Goal: Transaction & Acquisition: Purchase product/service

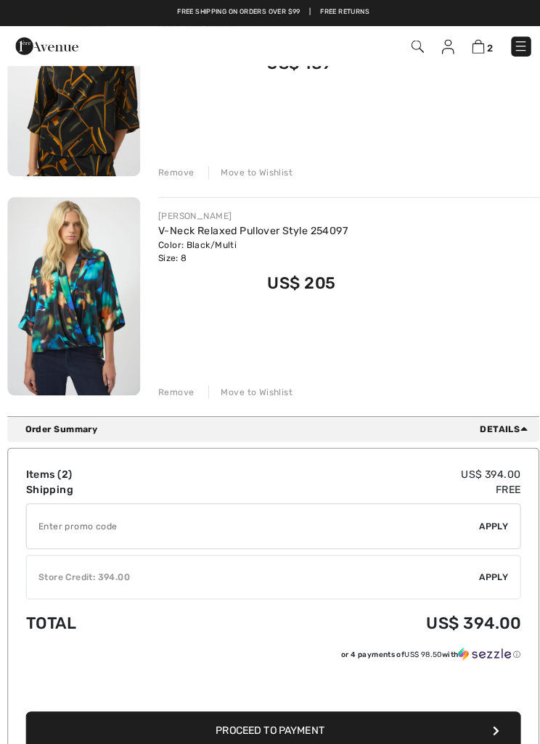
scroll to position [245, 0]
click at [200, 220] on link "V-Neck Relaxed Pullover Style 254097" at bounding box center [250, 226] width 186 height 12
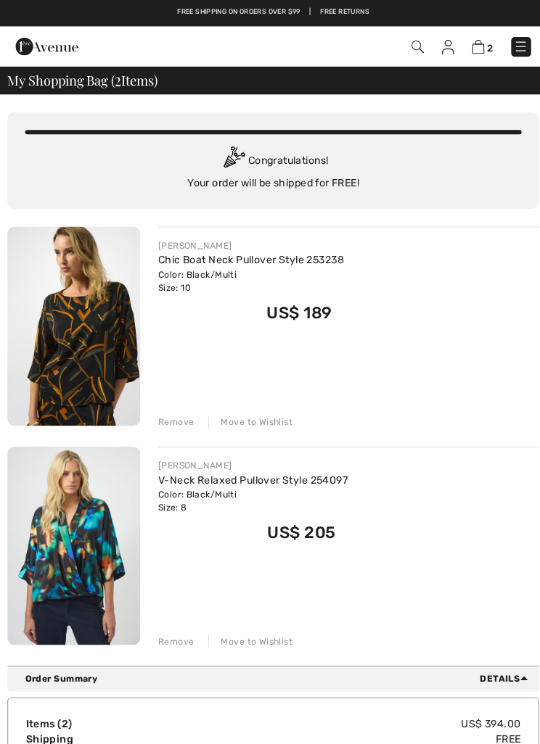
click at [183, 252] on link "Chic Boat Neck Pullover Style 253238" at bounding box center [248, 256] width 183 height 12
click at [220, 245] on div "[PERSON_NAME]" at bounding box center [248, 241] width 183 height 13
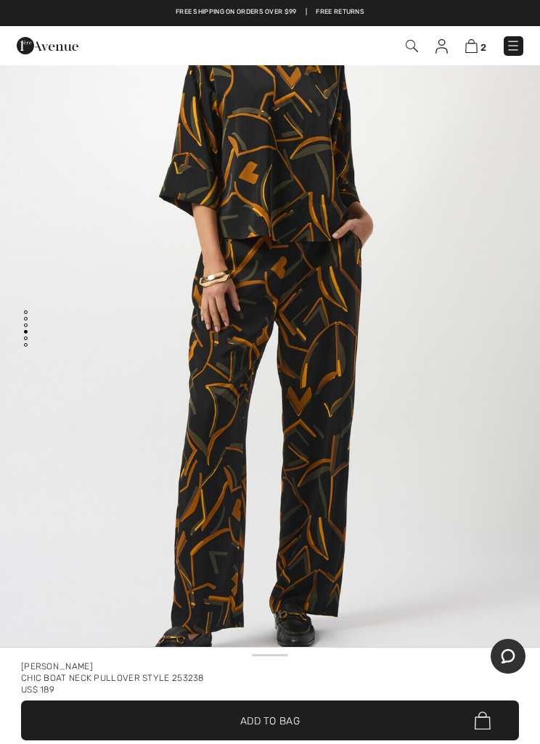
click at [519, 49] on img at bounding box center [513, 45] width 15 height 15
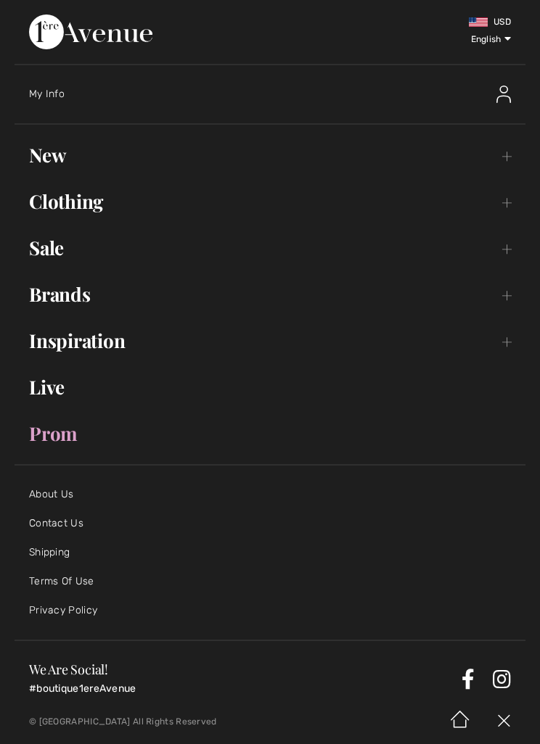
scroll to position [2512, 0]
click at [78, 195] on link "Clothing Toggle submenu" at bounding box center [270, 202] width 511 height 32
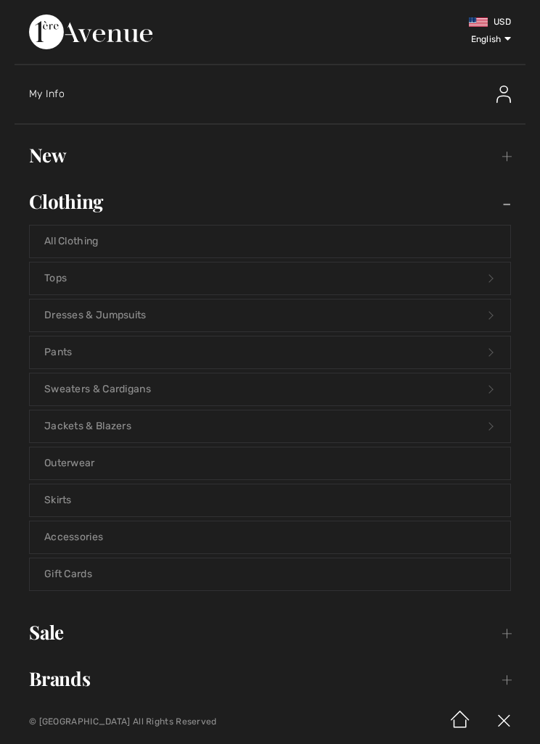
click at [46, 277] on link "Tops Open submenu" at bounding box center [270, 279] width 480 height 32
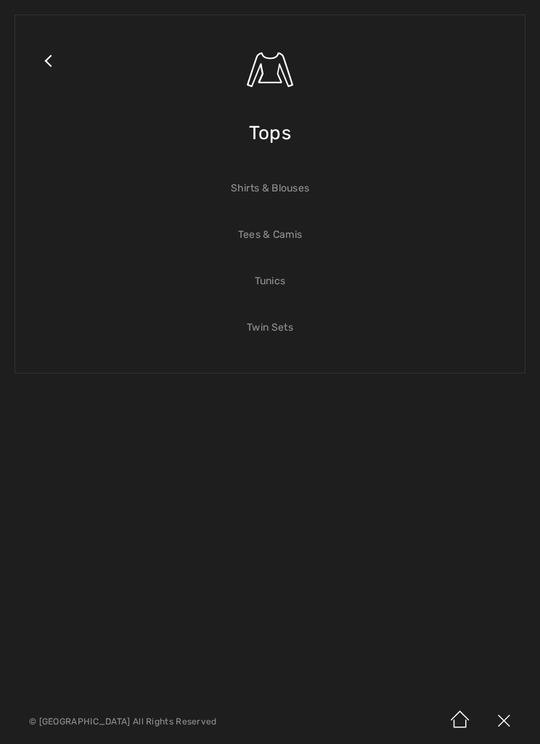
click at [273, 187] on link "Shirts & Blouses" at bounding box center [270, 189] width 480 height 32
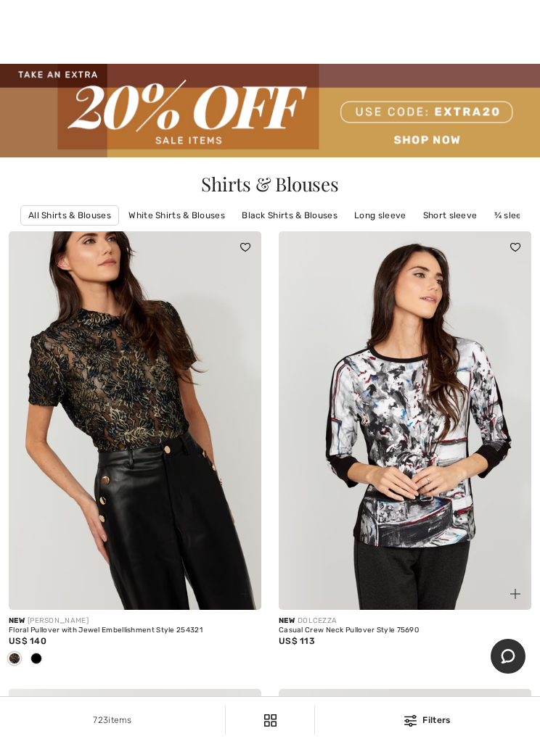
scroll to position [25, 0]
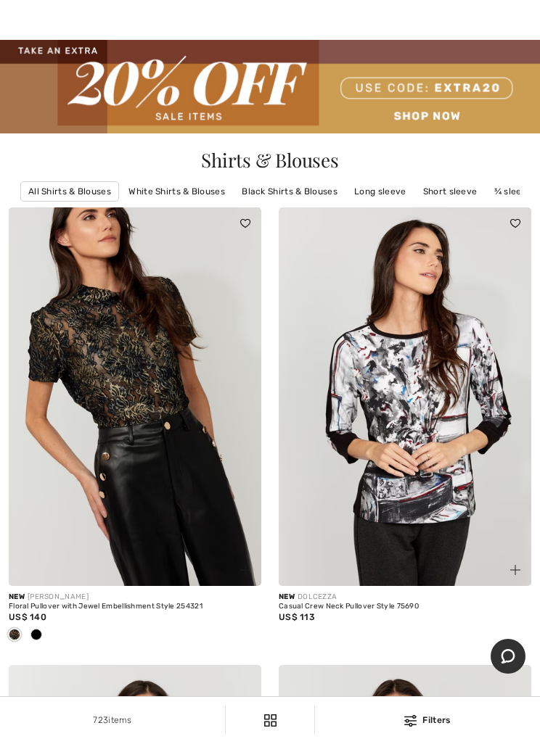
click at [505, 187] on link "¾ sleeve" at bounding box center [513, 191] width 52 height 19
click at [503, 185] on link "¾ sleeve" at bounding box center [513, 191] width 52 height 19
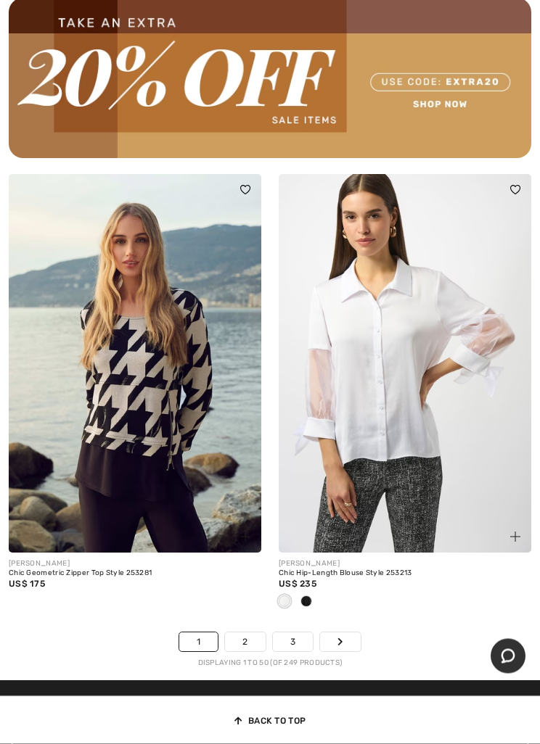
scroll to position [11187, 0]
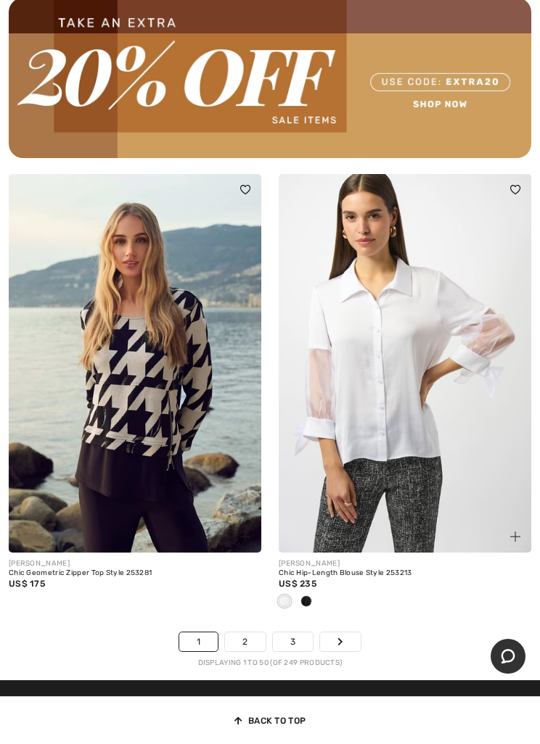
click at [247, 632] on link "2" at bounding box center [245, 641] width 40 height 19
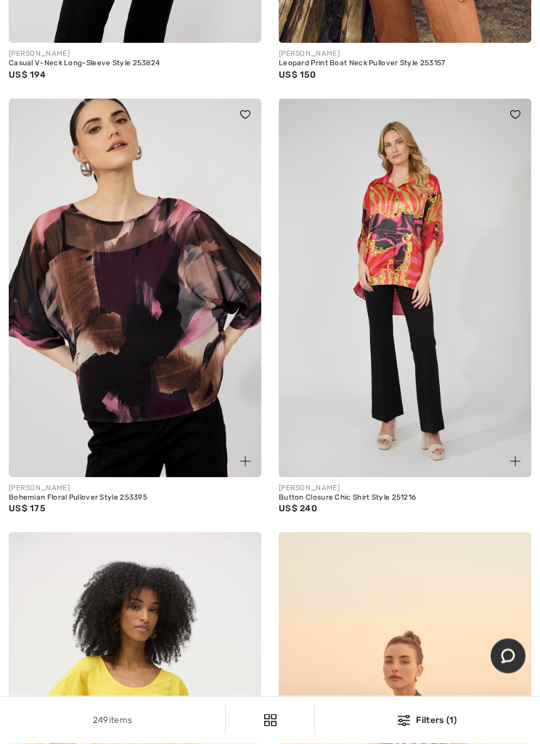
scroll to position [6625, 0]
click at [114, 403] on img at bounding box center [135, 288] width 252 height 379
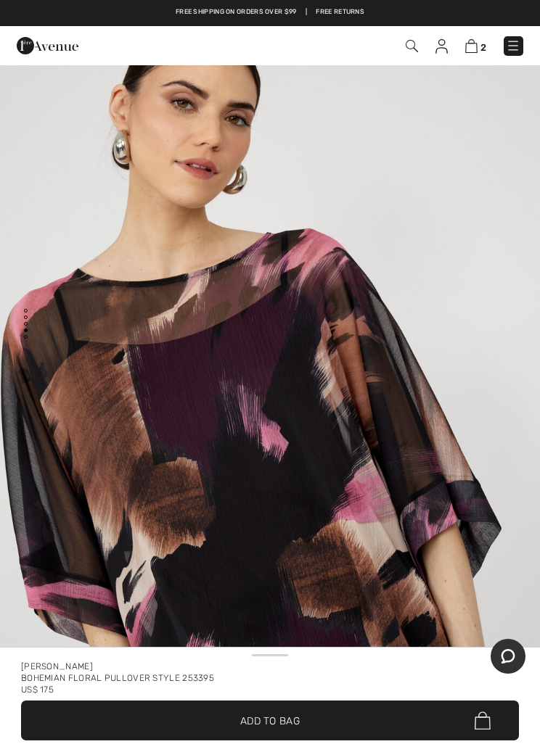
scroll to position [2415, 0]
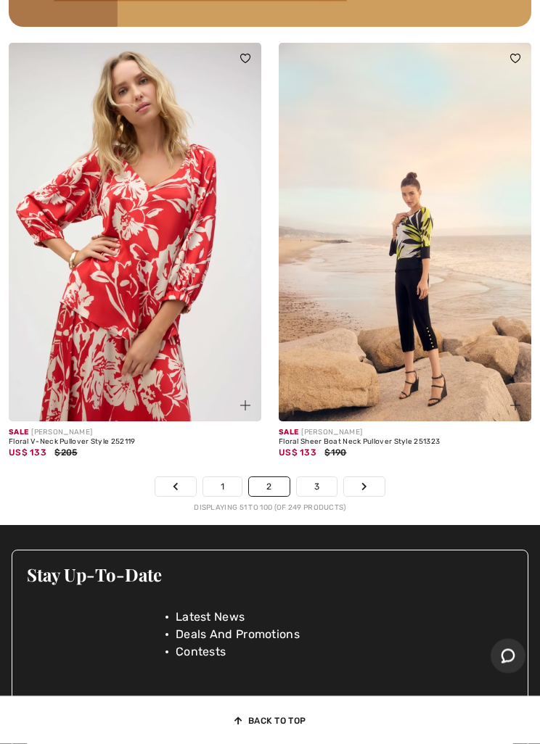
scroll to position [11413, 0]
click at [313, 477] on link "3" at bounding box center [317, 486] width 40 height 19
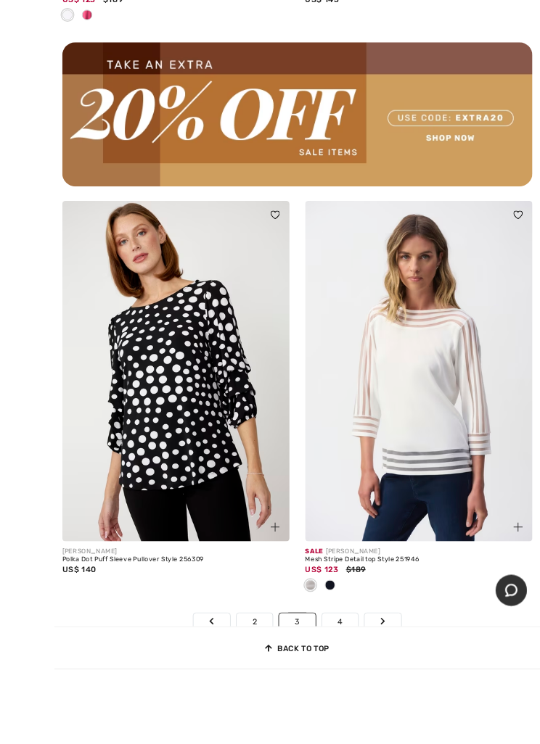
scroll to position [11411, 0]
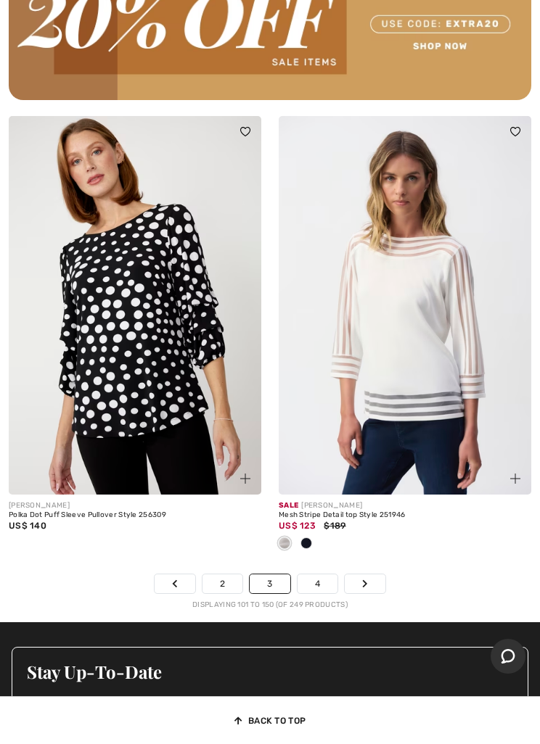
click at [346, 482] on img at bounding box center [405, 305] width 252 height 379
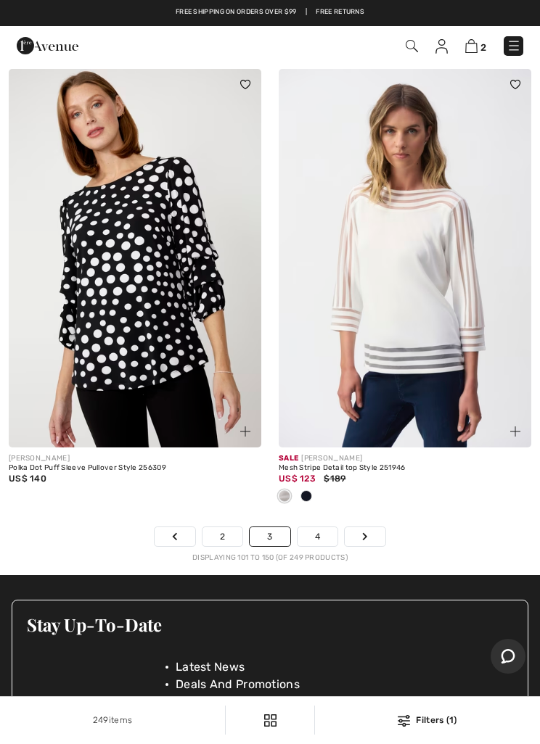
click at [314, 527] on link "4" at bounding box center [317, 536] width 40 height 19
click at [326, 527] on link "4" at bounding box center [317, 536] width 40 height 19
click at [325, 534] on link "4" at bounding box center [317, 536] width 40 height 19
click at [316, 535] on link "4" at bounding box center [317, 536] width 40 height 19
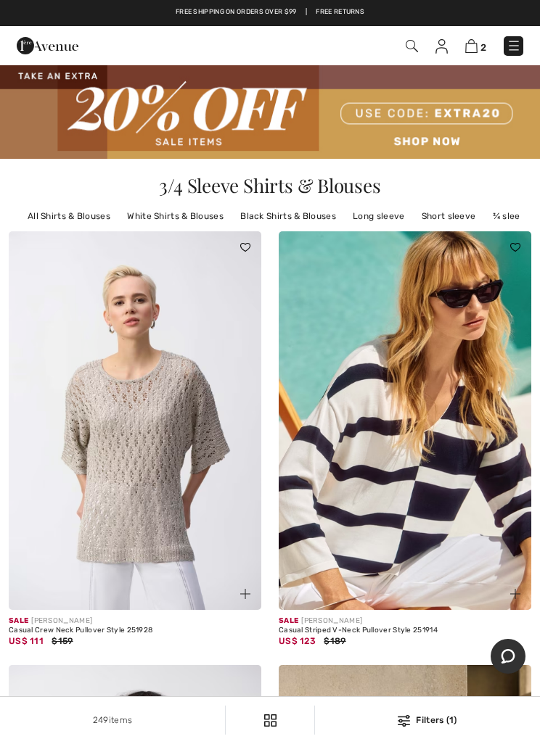
click at [411, 41] on img at bounding box center [411, 46] width 12 height 12
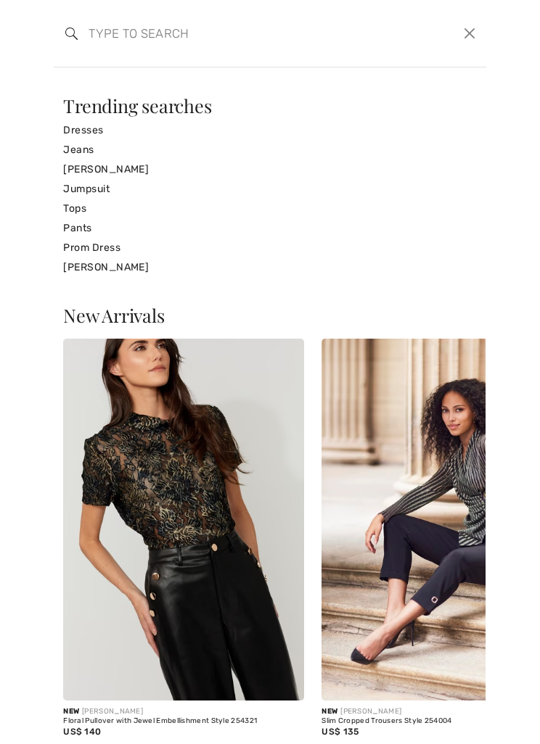
click at [73, 207] on link "Tops" at bounding box center [269, 209] width 413 height 20
click at [73, 204] on link "Tops" at bounding box center [269, 209] width 413 height 20
click at [73, 208] on link "Tops" at bounding box center [269, 209] width 413 height 20
click at [76, 75] on div "New Arrivals New FRANK LYMAN Floral Pullover with Jewel Embellishment Style 254…" at bounding box center [270, 405] width 540 height 677
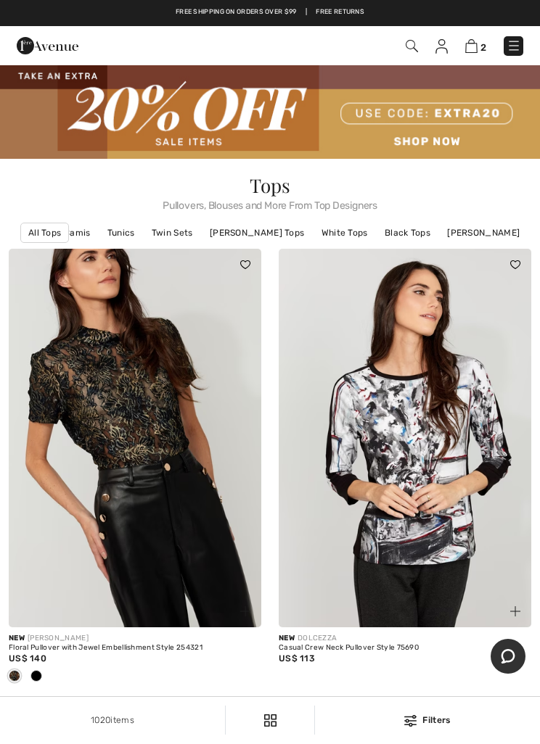
scroll to position [0, 132]
click at [252, 230] on link "[PERSON_NAME] Tops" at bounding box center [256, 232] width 109 height 19
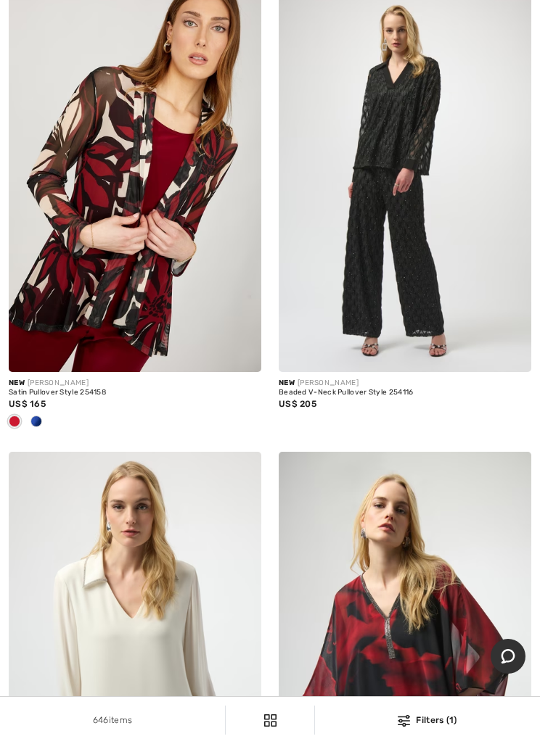
scroll to position [6341, 0]
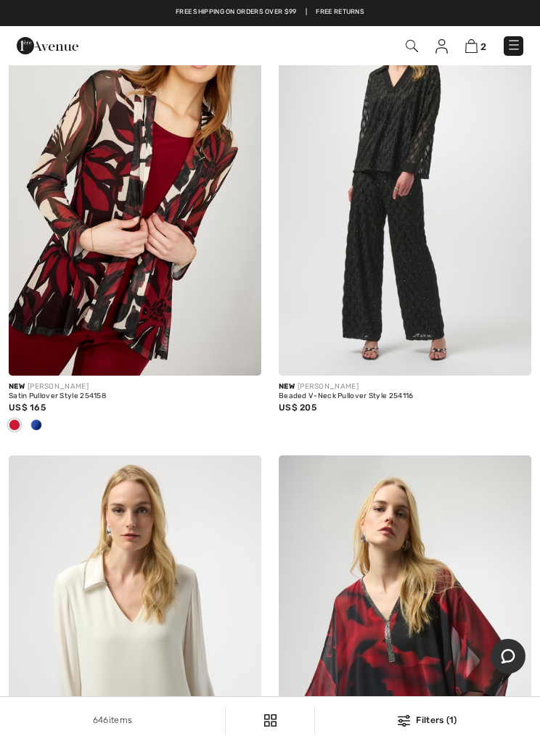
click at [108, 211] on img at bounding box center [135, 186] width 252 height 379
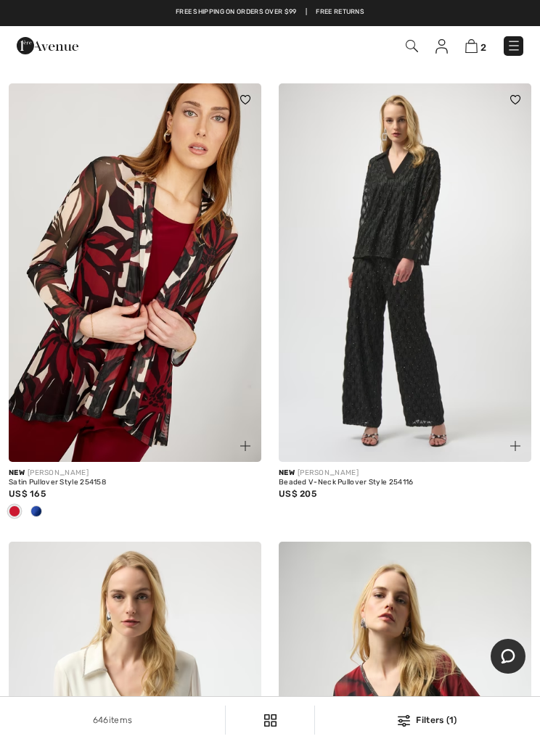
scroll to position [6257, 0]
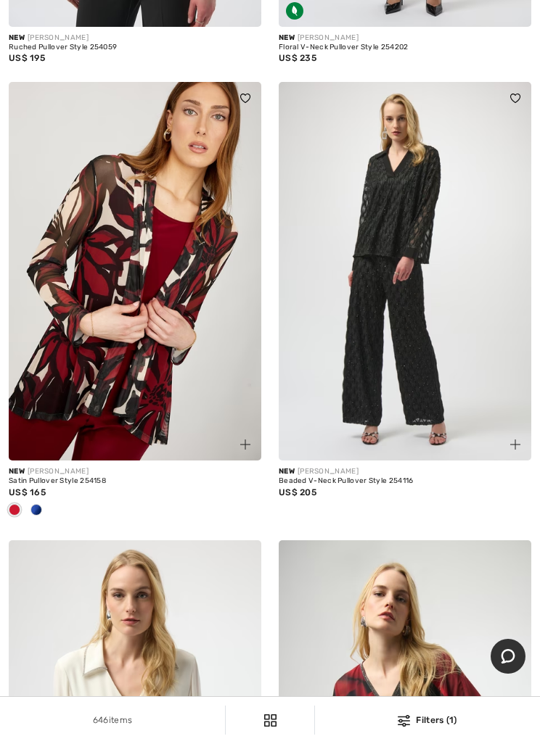
click at [9, 504] on span at bounding box center [15, 510] width 12 height 12
click at [142, 235] on img at bounding box center [135, 271] width 252 height 379
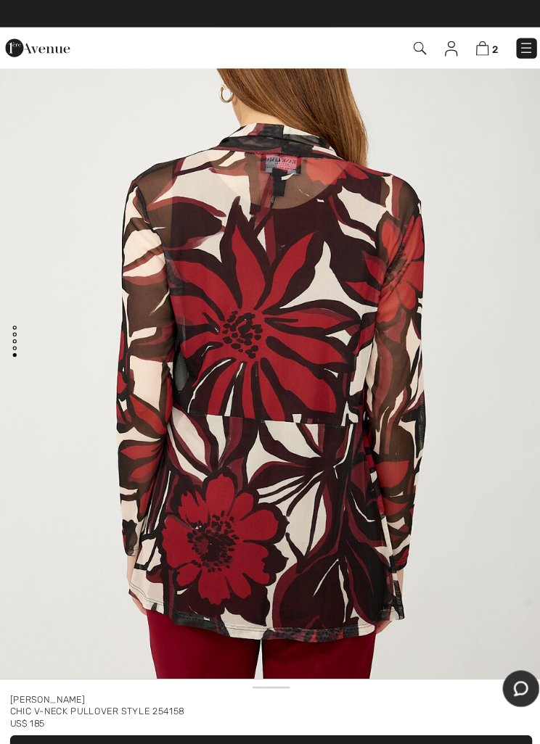
click at [392, 548] on img "4 / 4" at bounding box center [270, 325] width 540 height 809
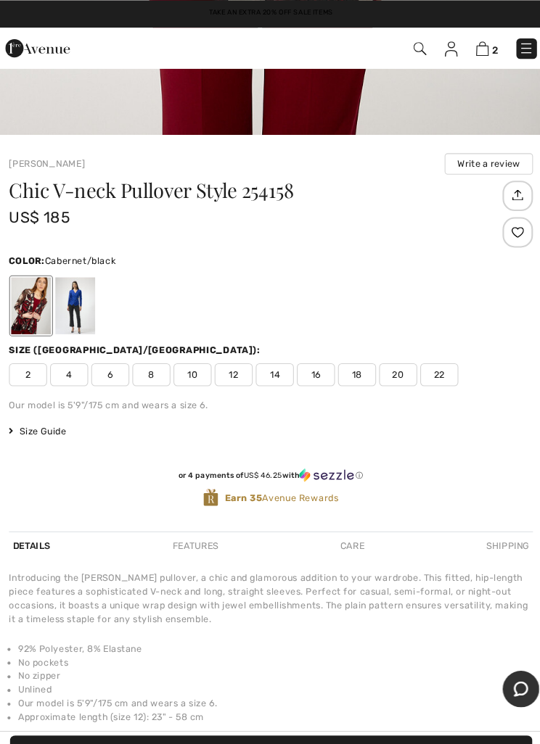
scroll to position [572, 0]
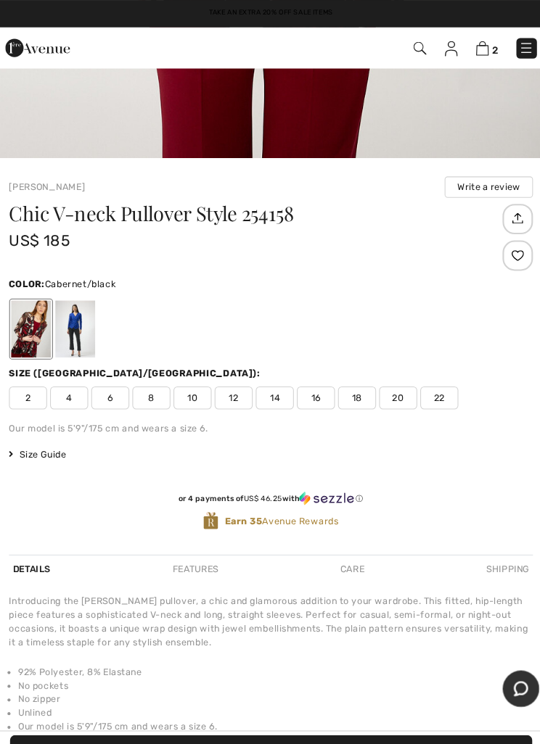
click at [226, 376] on span "12" at bounding box center [234, 379] width 36 height 22
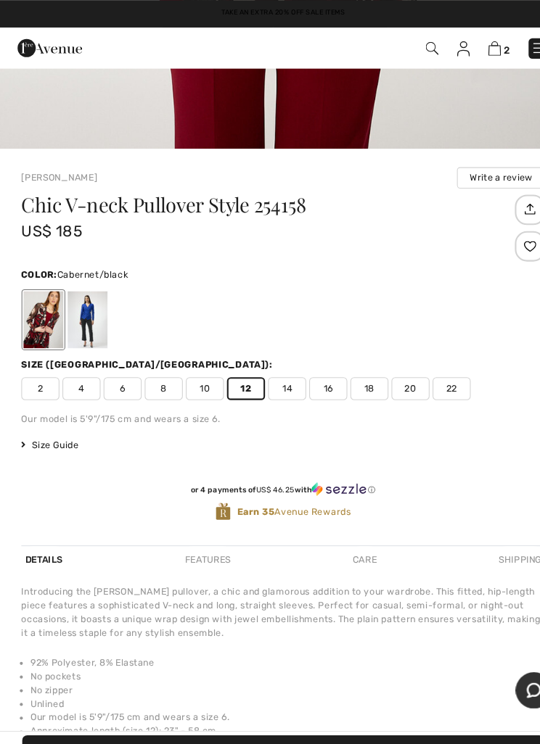
scroll to position [583, 0]
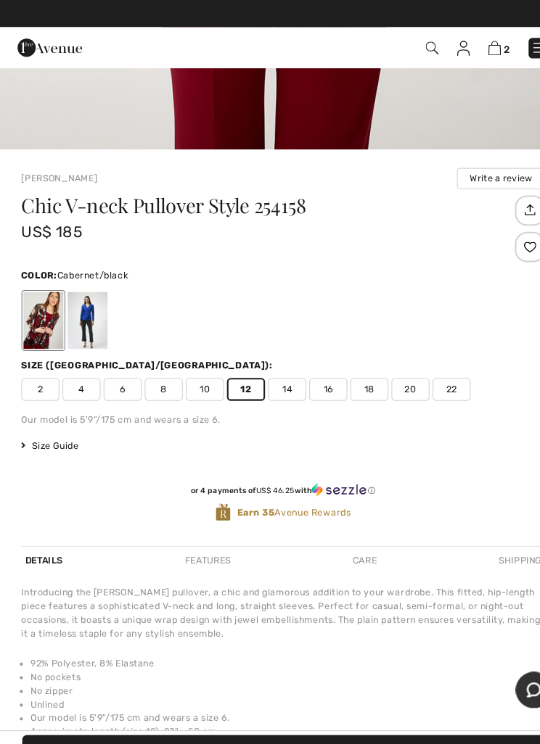
click at [18, 314] on div "Frank Lyman Write a review Chic V-neck Pullover Style 254158 US$ 185 Color: Cab…" at bounding box center [270, 483] width 540 height 681
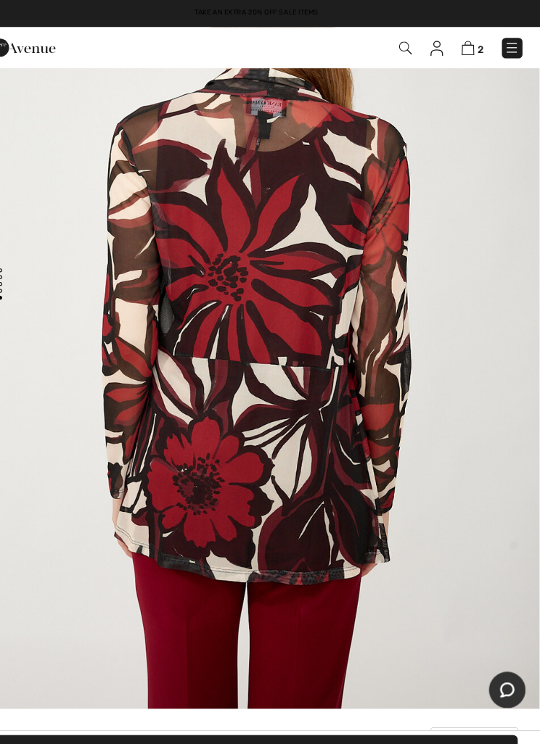
scroll to position [0, 0]
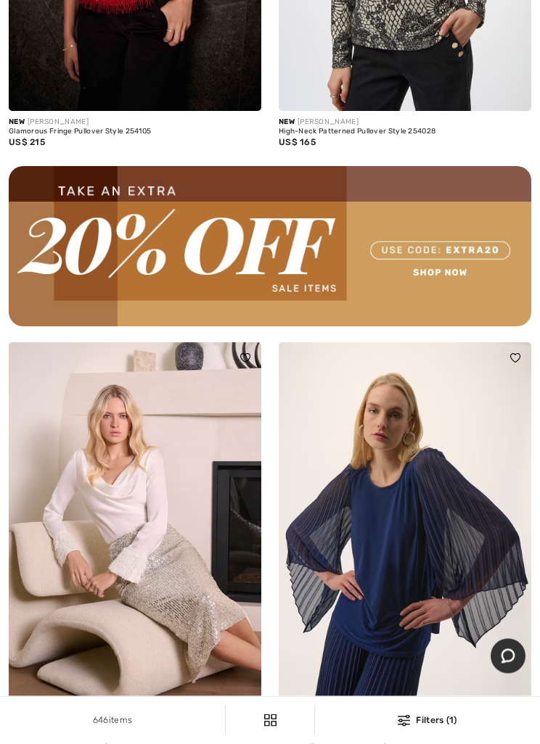
scroll to position [11210, 0]
click at [425, 743] on div "646 items Filters (1) ✖ Clear View Results 646" at bounding box center [270, 720] width 540 height 46
click at [408, 727] on img at bounding box center [403, 721] width 12 height 12
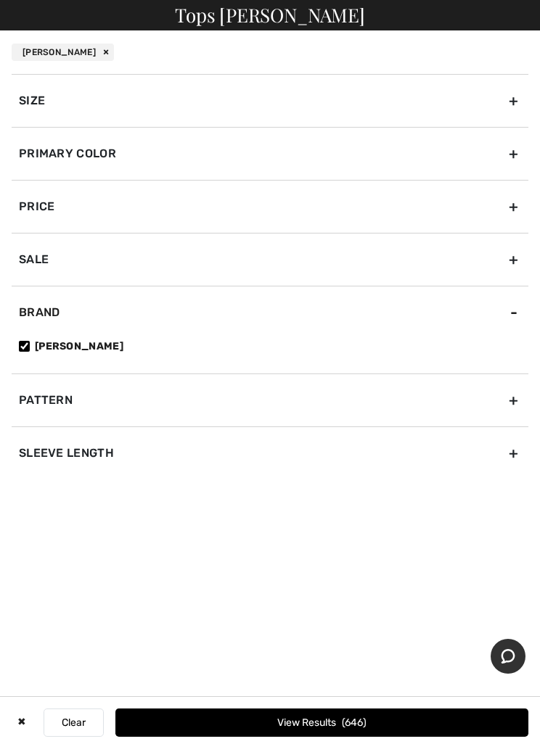
click at [505, 91] on div "Size" at bounding box center [270, 100] width 516 height 53
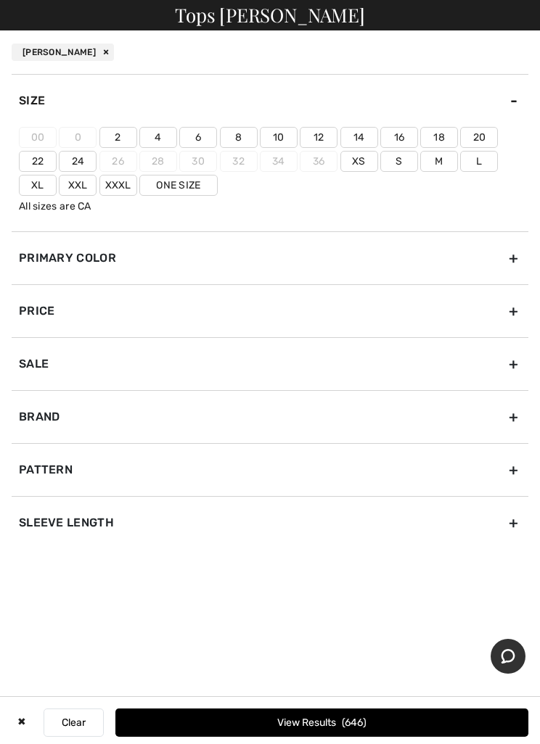
click at [17, 743] on div "✖ Clear View Results 646" at bounding box center [270, 722] width 540 height 51
click at [498, 248] on div "Primary Color" at bounding box center [270, 257] width 516 height 53
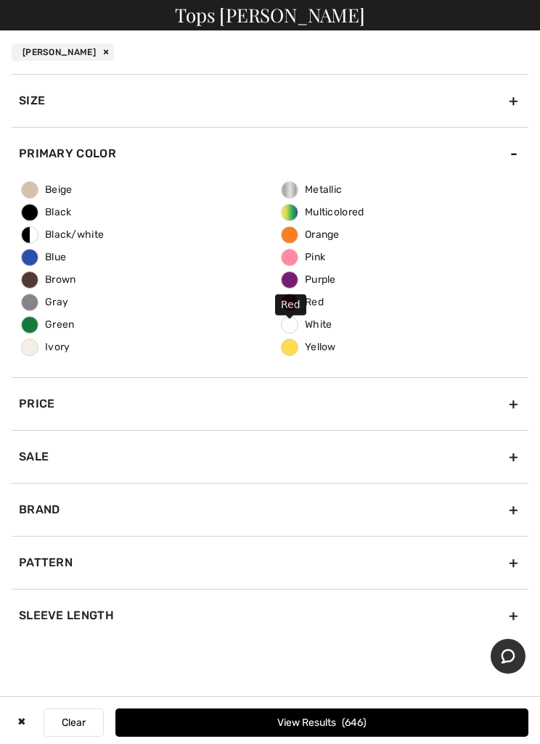
click at [289, 305] on span "Red" at bounding box center [302, 302] width 42 height 12
click at [0, 0] on input "Red" at bounding box center [0, 0] width 0 height 0
click at [319, 737] on button "View Results 49" at bounding box center [321, 723] width 413 height 28
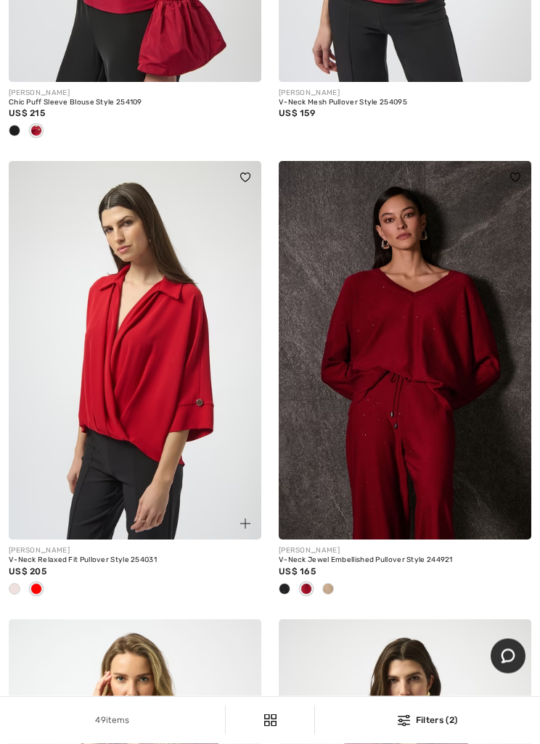
scroll to position [3820, 0]
click at [114, 417] on img at bounding box center [135, 350] width 252 height 379
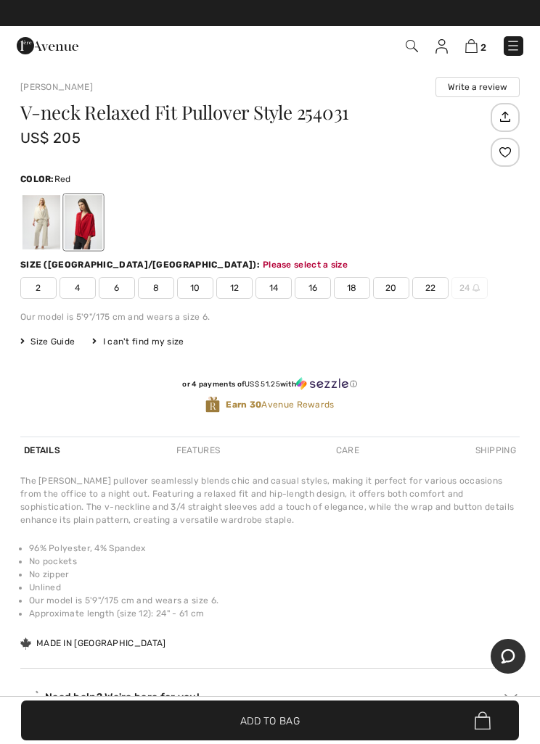
scroll to position [783, 0]
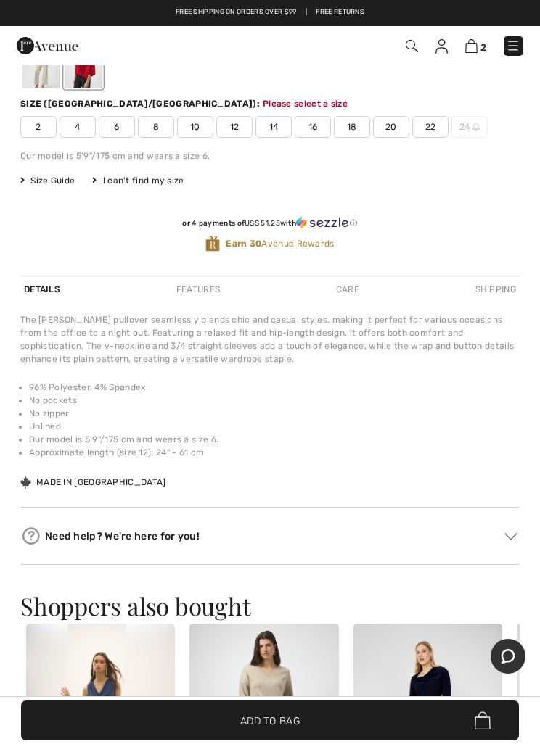
click at [194, 123] on span "10" at bounding box center [195, 127] width 36 height 22
click at [273, 722] on span "Add to Bag" at bounding box center [269, 720] width 59 height 15
click at [477, 45] on img at bounding box center [471, 46] width 12 height 14
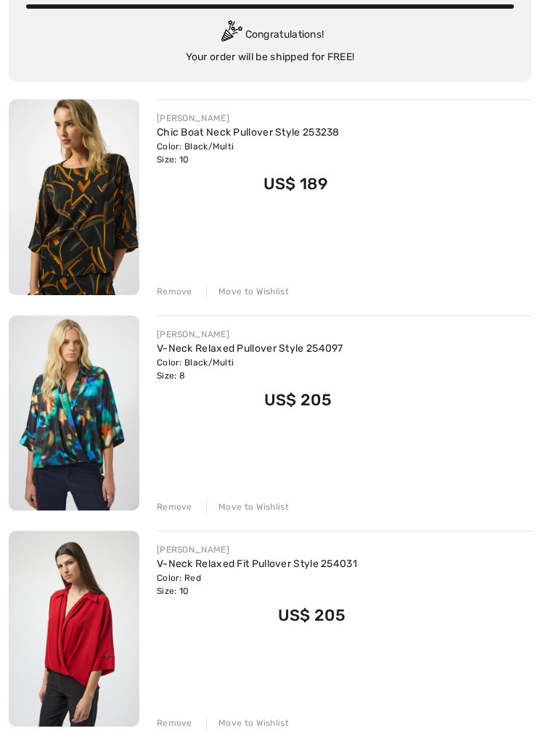
scroll to position [122, 0]
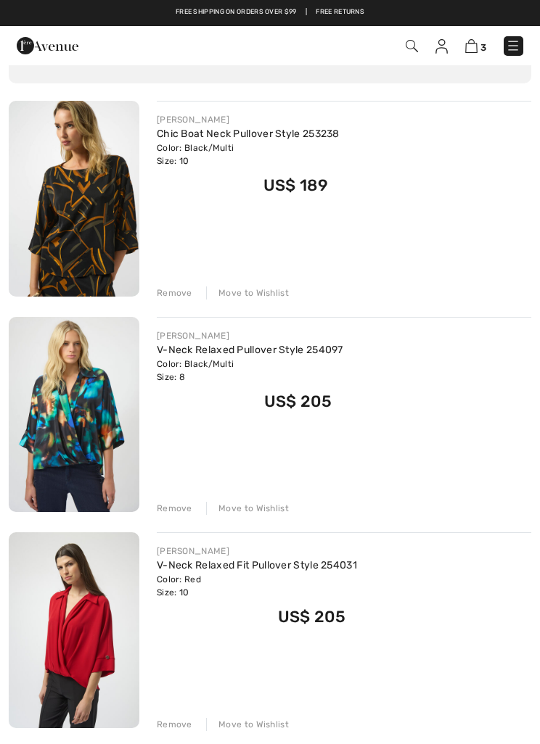
click at [176, 559] on link "V-Neck Relaxed Fit Pullover Style 254031" at bounding box center [257, 565] width 200 height 12
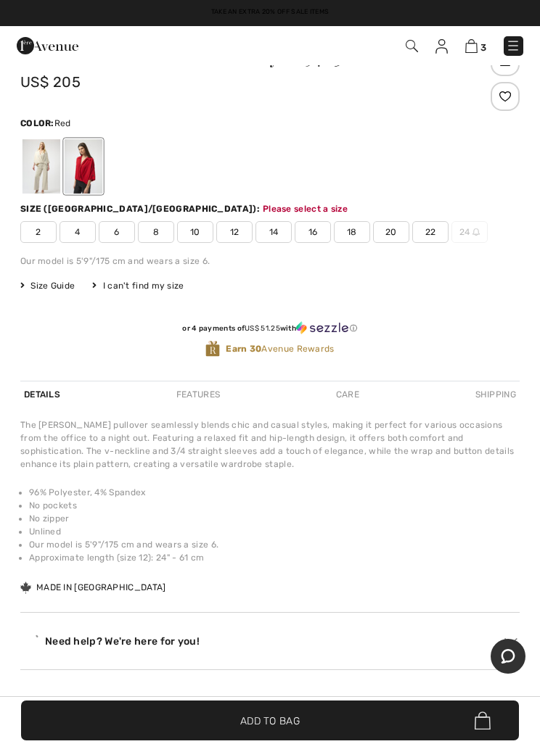
scroll to position [783, 0]
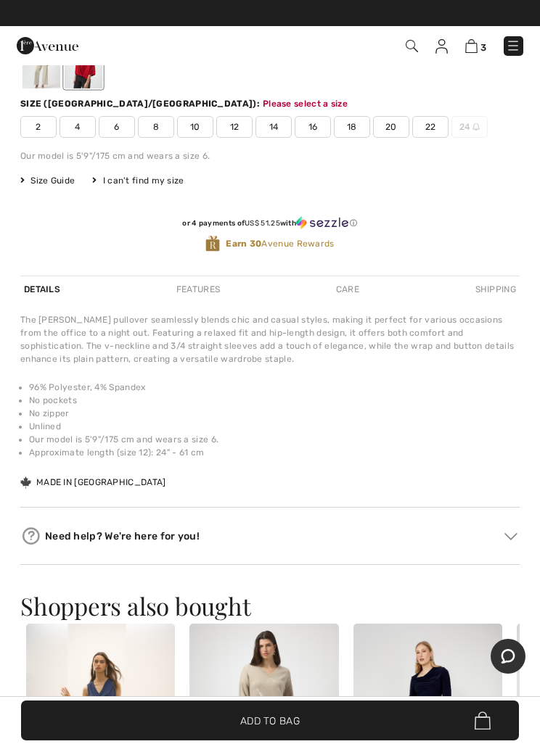
click at [156, 139] on div "V-neck Relaxed Fit Pullover Style 254031 US$ 205 Color: Red Size (CA/US): Pleas…" at bounding box center [269, 109] width 499 height 334
click at [149, 131] on span "8" at bounding box center [156, 127] width 36 height 22
click at [292, 728] on span "✔ Added to Bag Add to Bag" at bounding box center [270, 721] width 498 height 40
click at [474, 47] on img at bounding box center [471, 46] width 12 height 14
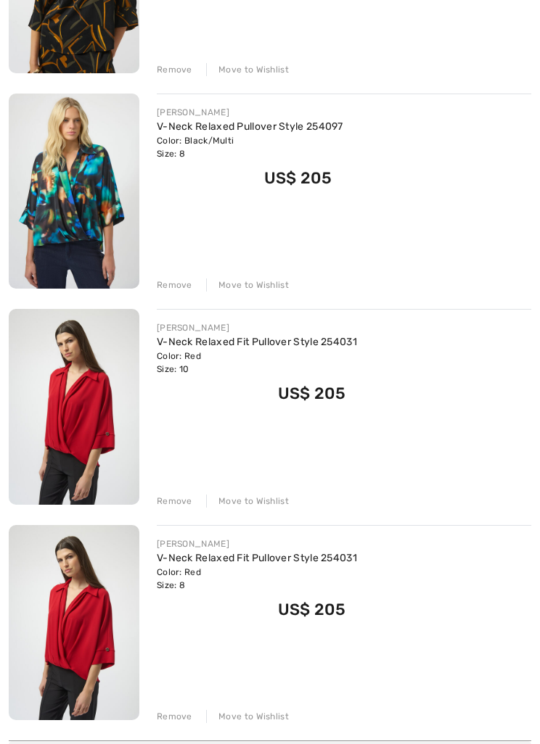
scroll to position [350, 0]
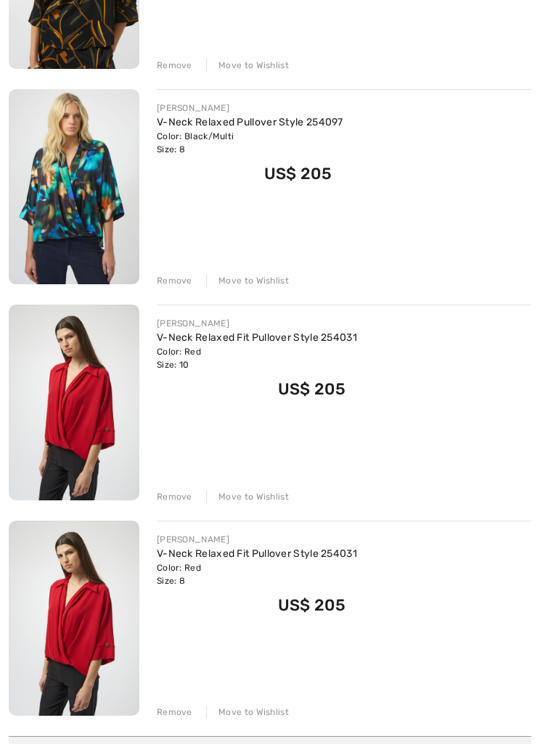
click at [165, 488] on div "Remove Move to Wishlist" at bounding box center [344, 495] width 374 height 16
click at [170, 479] on div "[PERSON_NAME] V-Neck Relaxed Fit Pullover Style 254031 Color: Red Size: 10 Fina…" at bounding box center [344, 404] width 374 height 199
click at [171, 492] on div "Remove" at bounding box center [175, 496] width 36 height 13
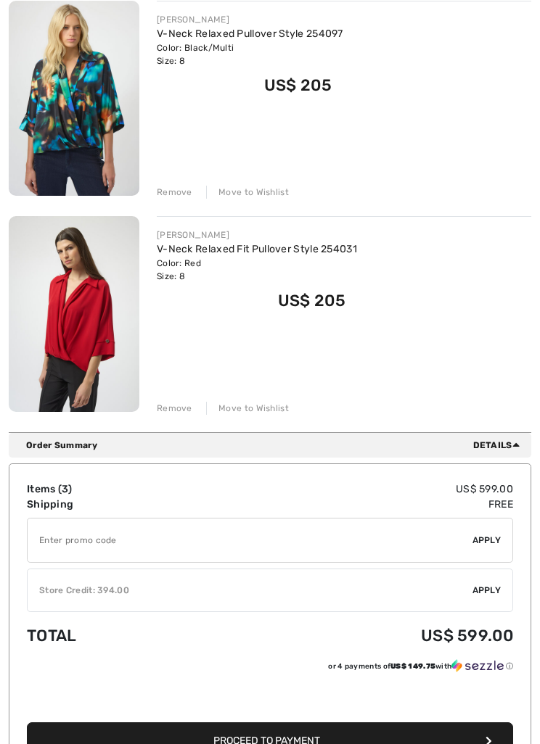
scroll to position [440, 0]
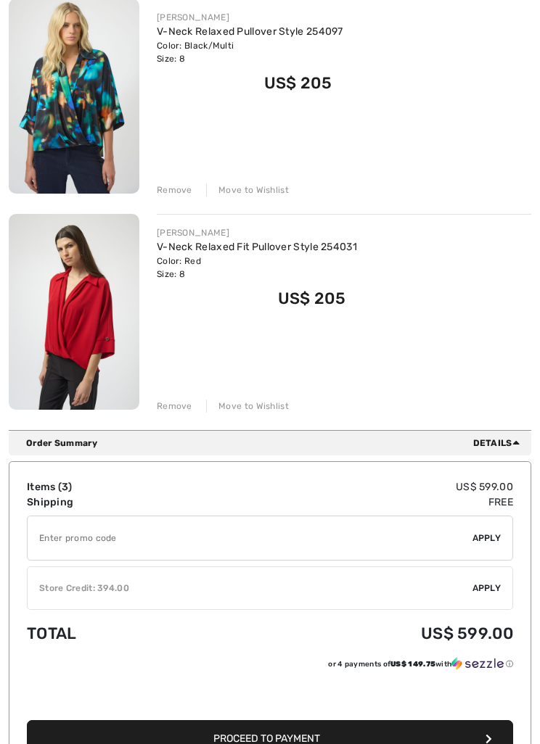
click at [482, 583] on span "Apply" at bounding box center [486, 588] width 29 height 13
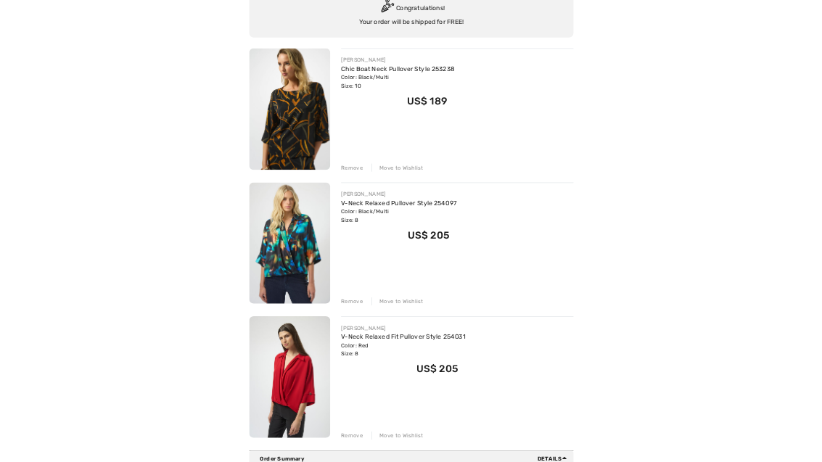
scroll to position [229, 0]
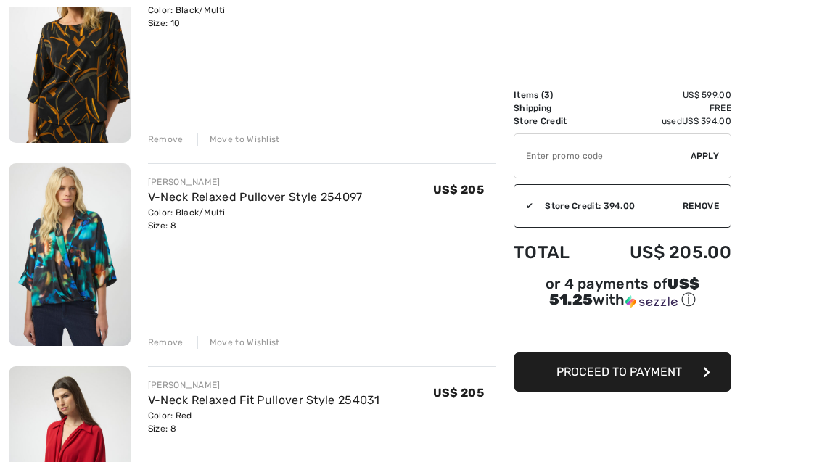
click at [422, 259] on div "[PERSON_NAME] V-Neck Relaxed Pullover Style 254097 Color: Black/Multi Size: 8 F…" at bounding box center [321, 255] width 347 height 185
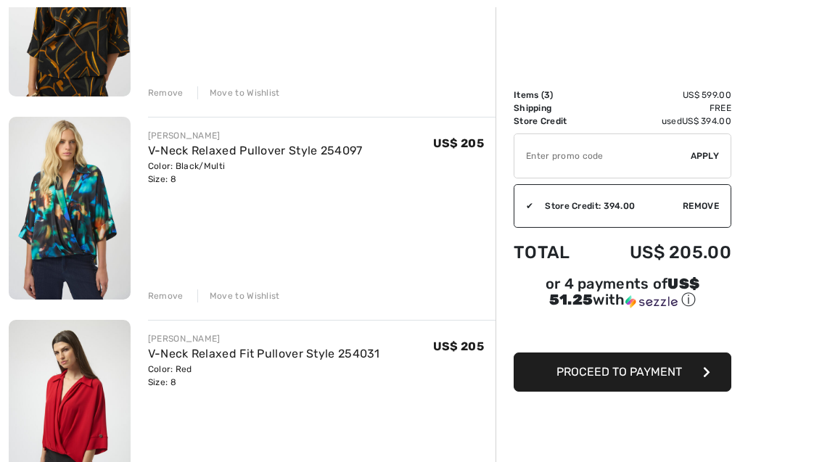
scroll to position [277, 0]
